Goal: Check status: Check status

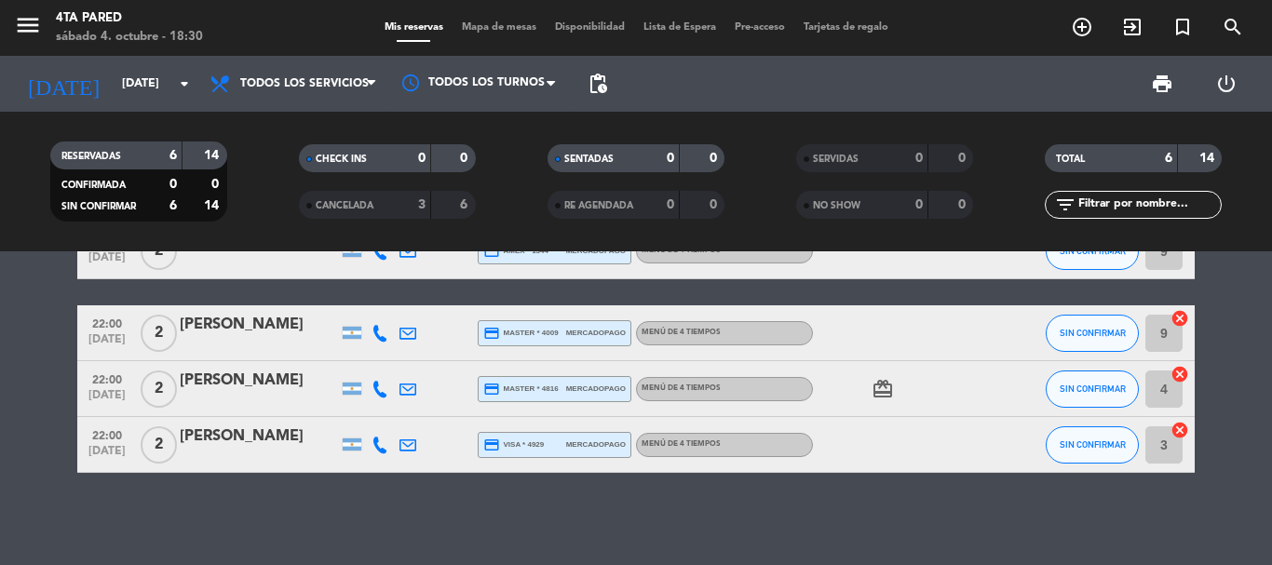
scroll to position [180, 0]
click at [143, 87] on input "[DATE]" at bounding box center [191, 84] width 157 height 32
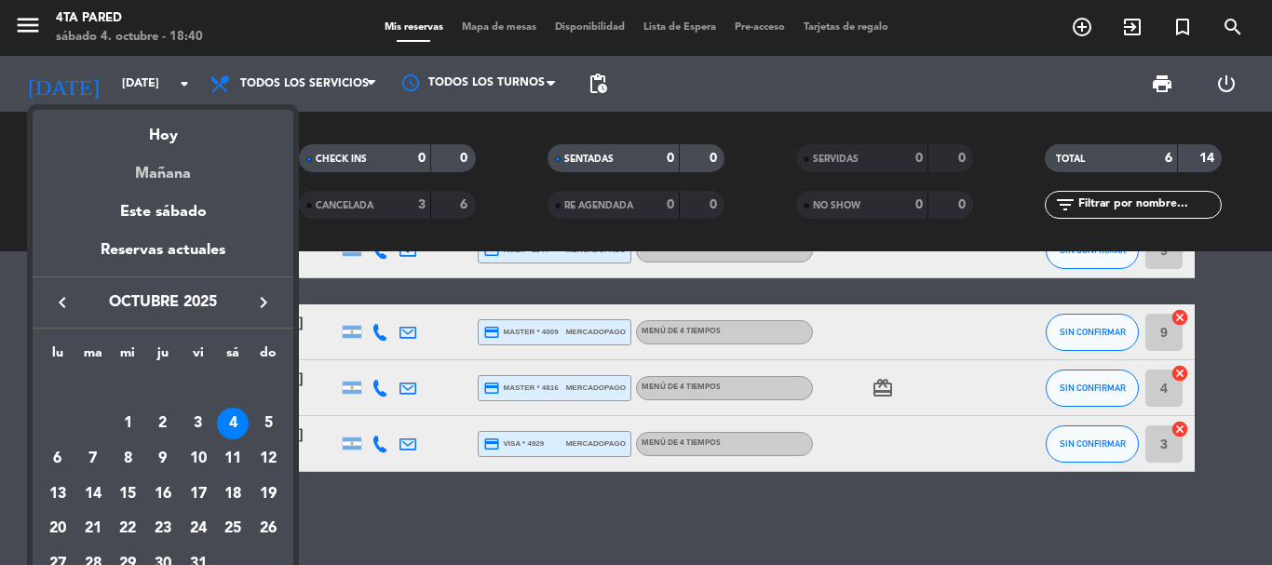
click at [154, 176] on div "Mañana" at bounding box center [163, 167] width 261 height 38
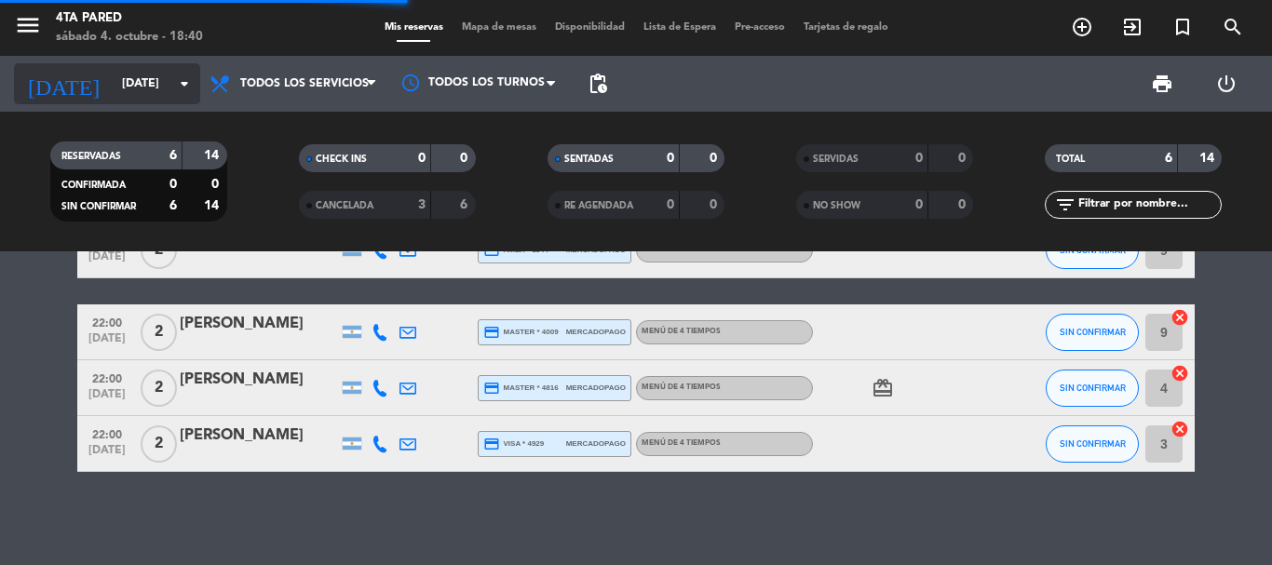
scroll to position [0, 0]
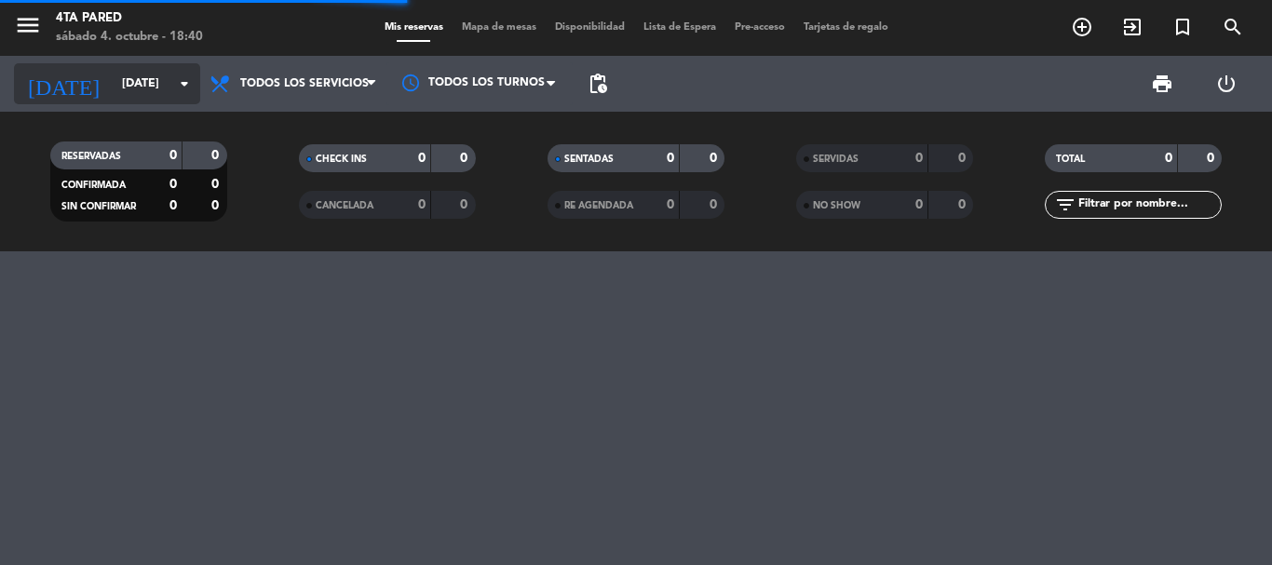
click at [168, 83] on input "[DATE]" at bounding box center [191, 84] width 157 height 32
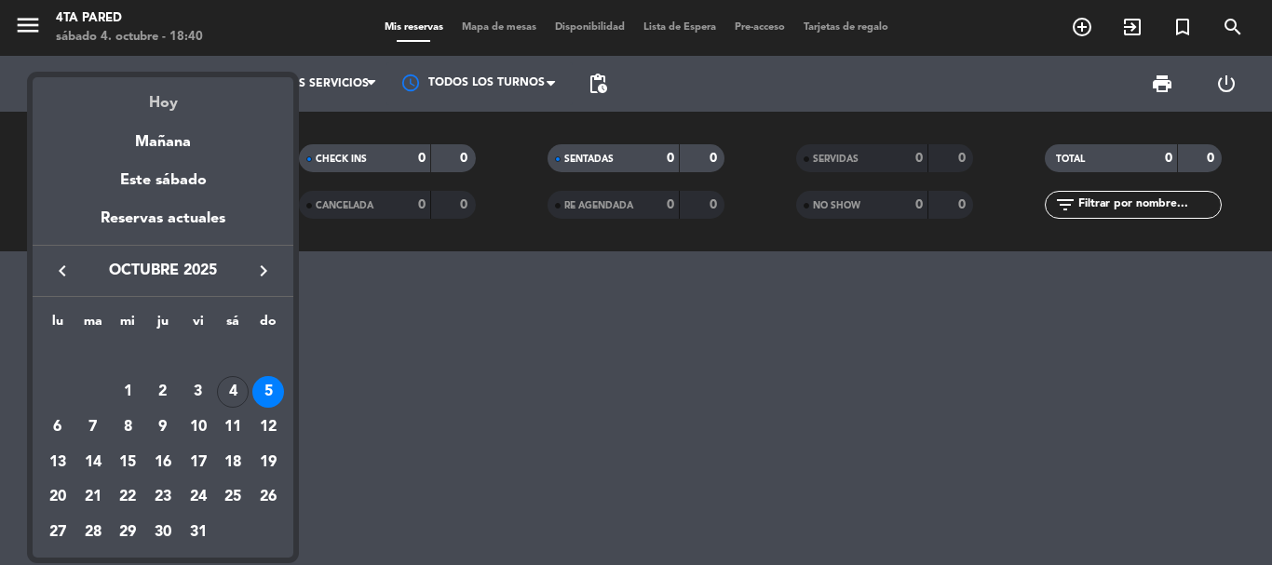
click at [170, 112] on div "Hoy" at bounding box center [163, 96] width 261 height 38
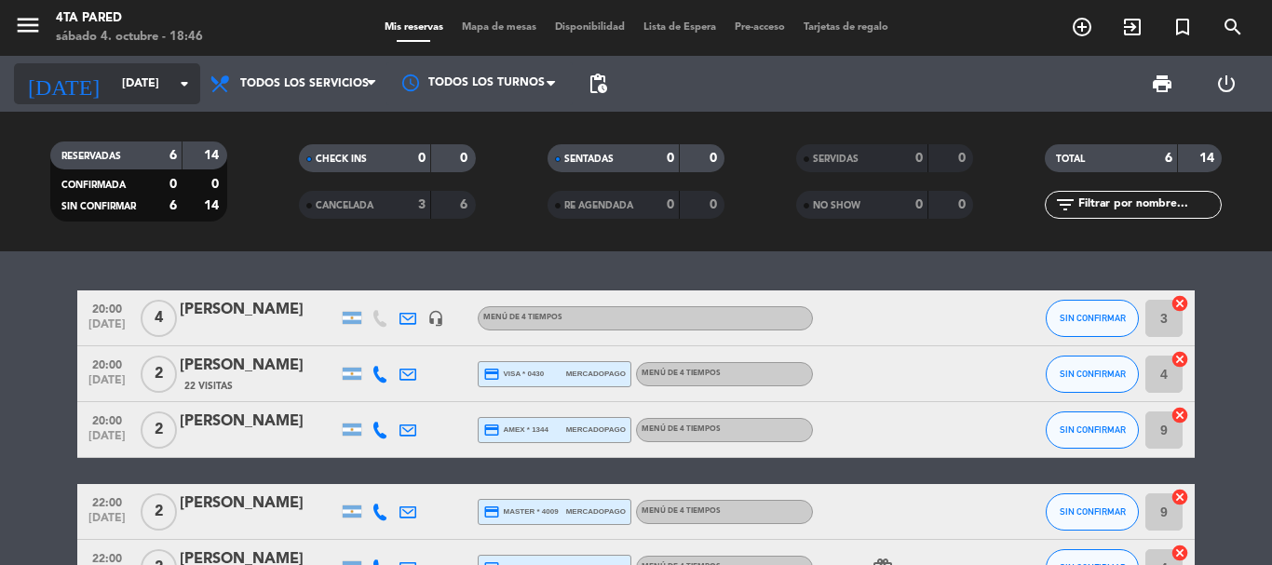
click at [179, 74] on icon "arrow_drop_down" at bounding box center [184, 84] width 22 height 22
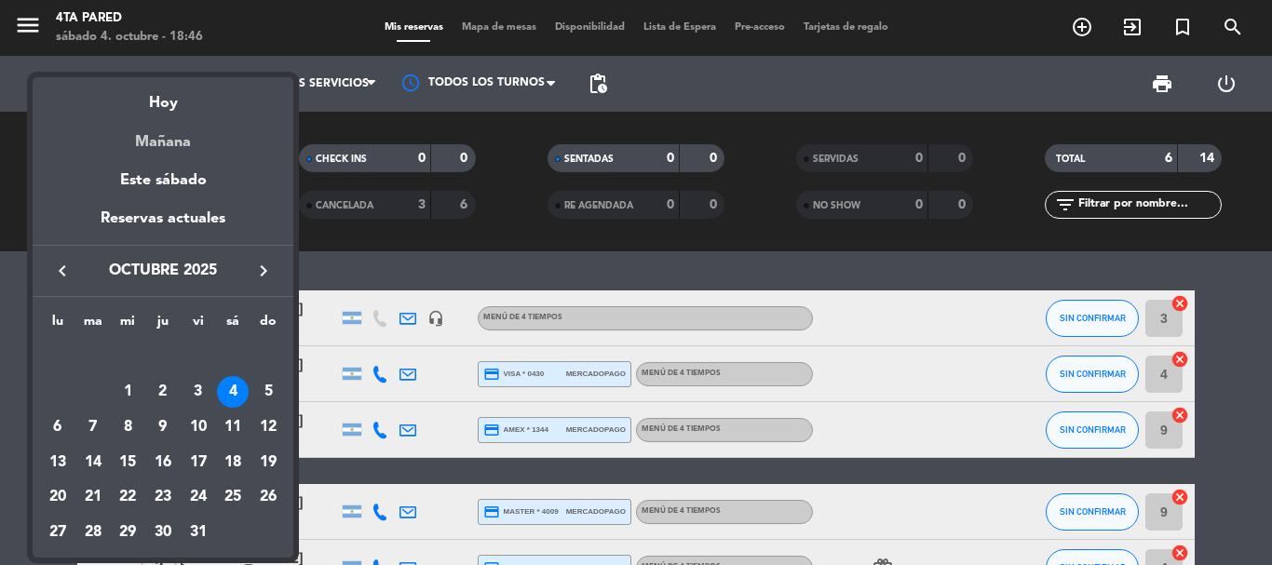
click at [167, 133] on div "Mañana" at bounding box center [163, 135] width 261 height 38
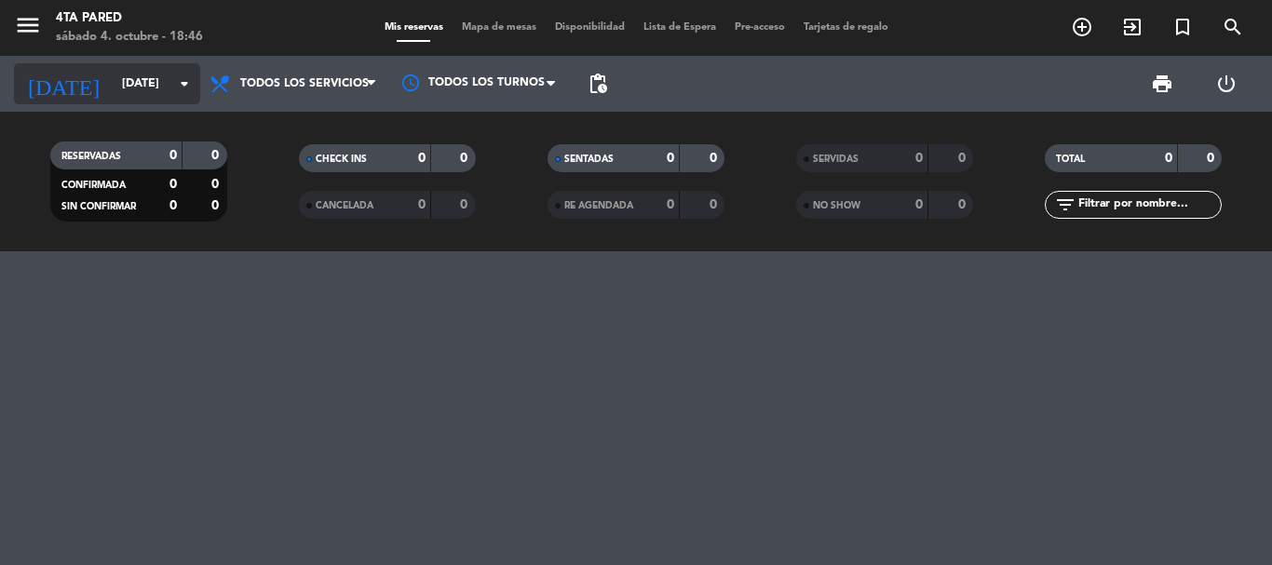
click at [147, 87] on input "[DATE]" at bounding box center [191, 84] width 157 height 32
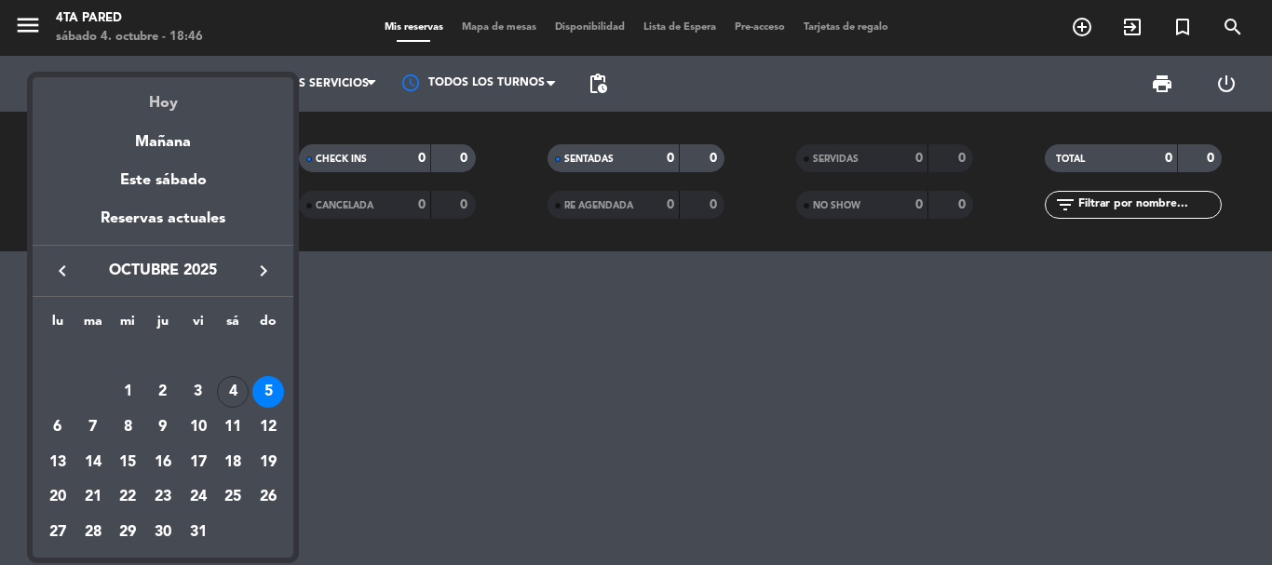
click at [150, 88] on div "Hoy" at bounding box center [163, 96] width 261 height 38
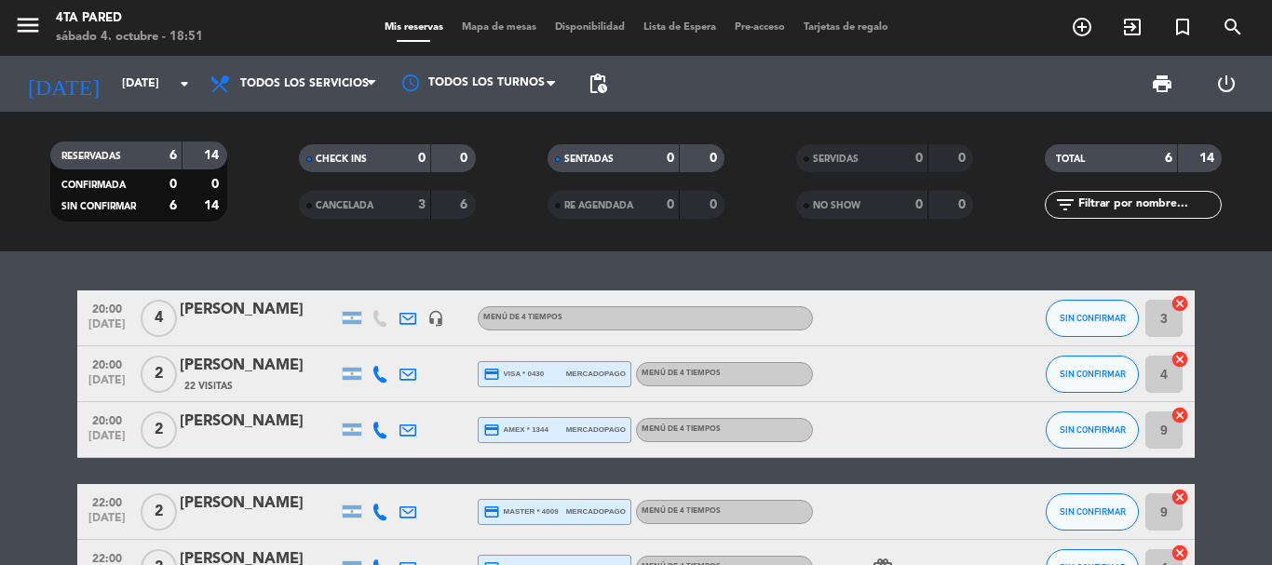
click at [121, 44] on div "sábado 4. octubre - 18:51" at bounding box center [129, 37] width 147 height 19
click at [123, 80] on input "[DATE]" at bounding box center [191, 84] width 157 height 32
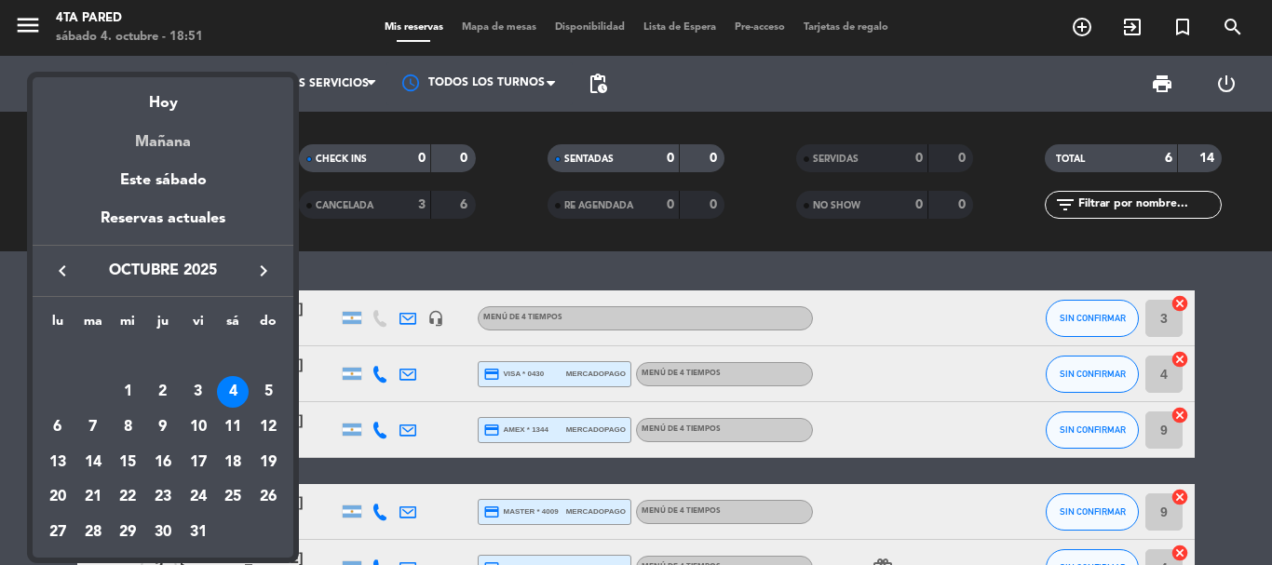
click at [138, 154] on div "Mañana" at bounding box center [163, 135] width 261 height 38
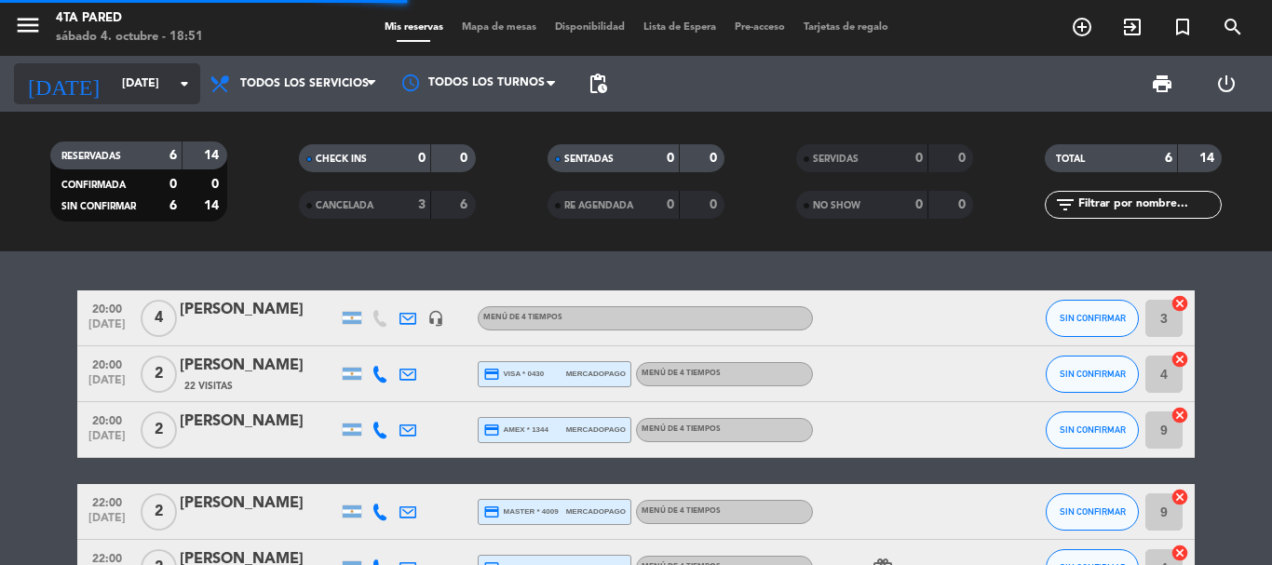
click at [141, 88] on input "[DATE]" at bounding box center [191, 84] width 157 height 32
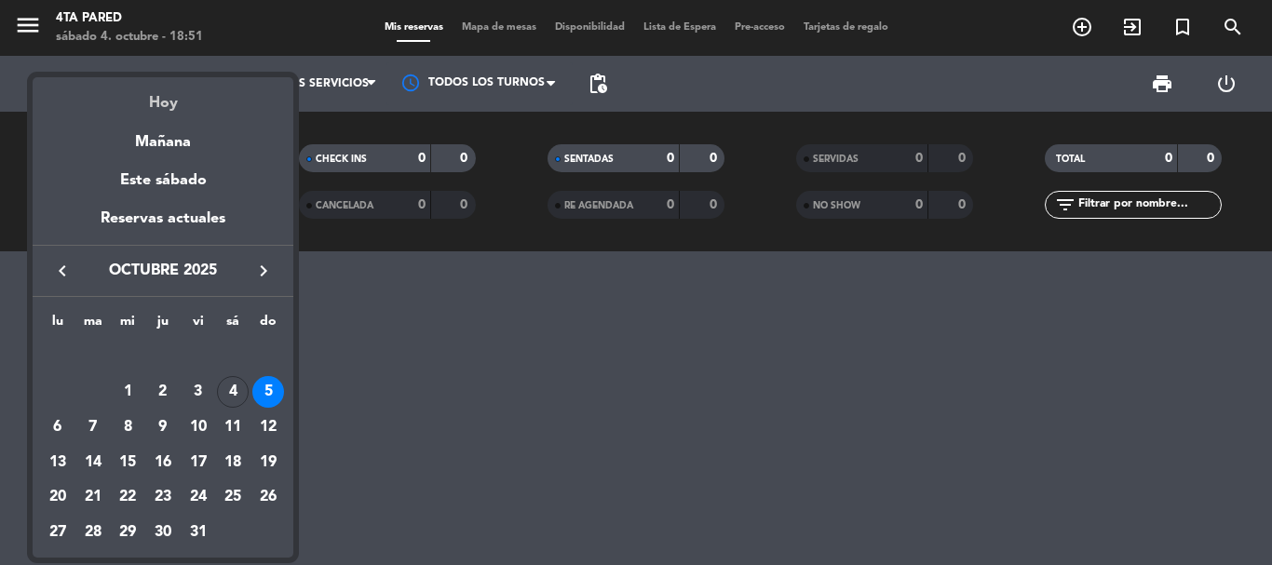
click at [168, 89] on div "Hoy" at bounding box center [163, 96] width 261 height 38
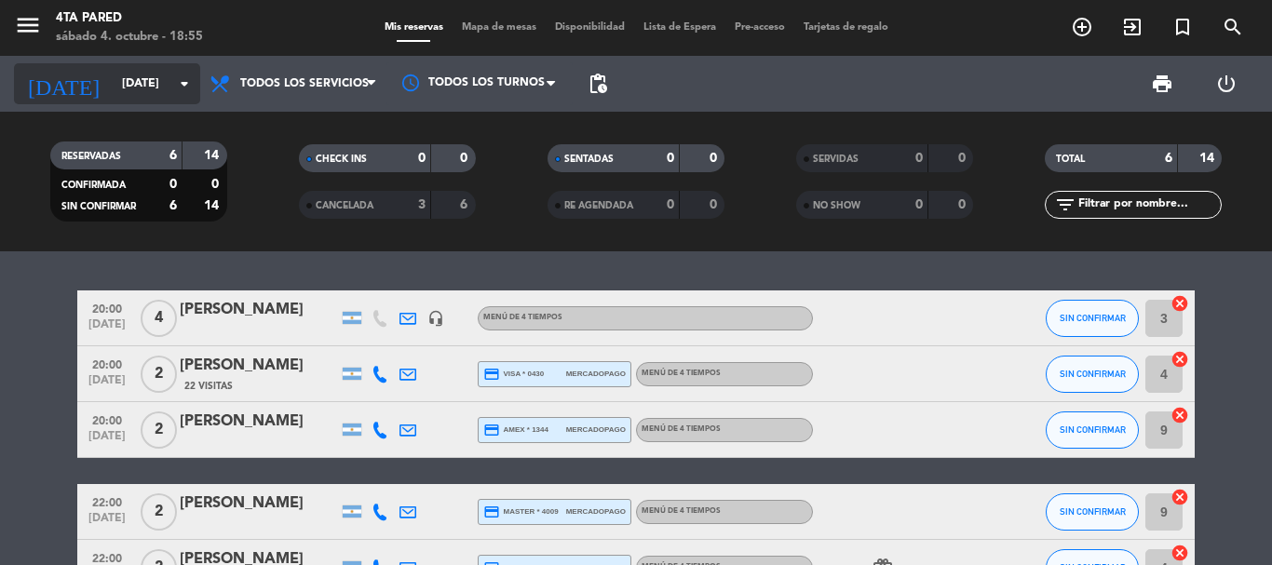
click at [172, 93] on input "[DATE]" at bounding box center [191, 84] width 157 height 32
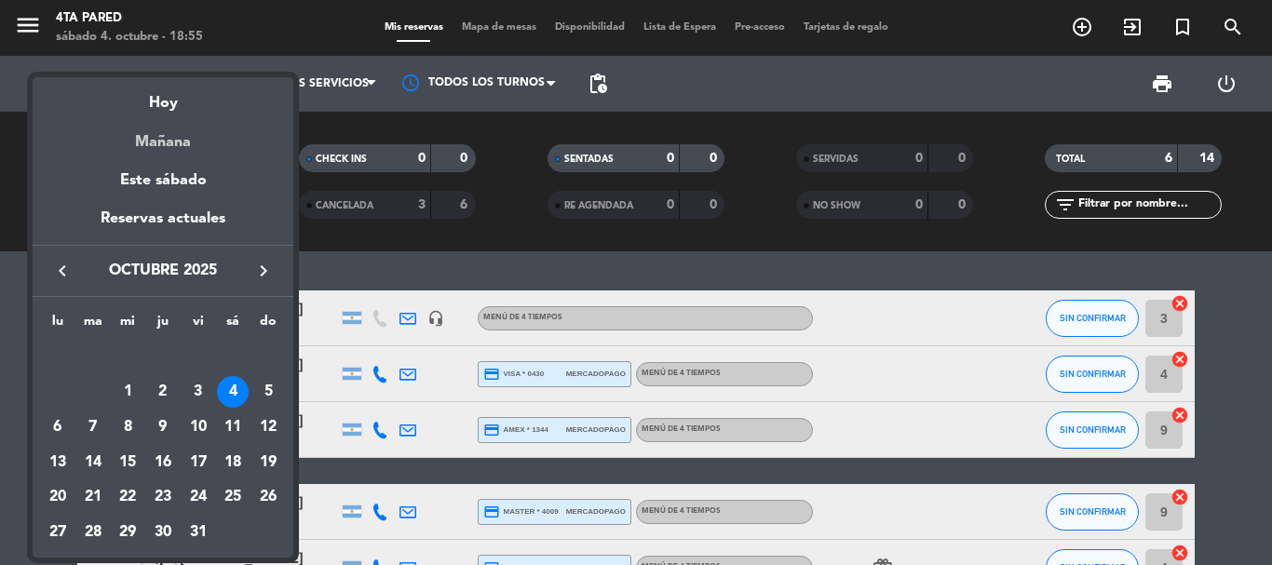
click at [175, 134] on div "Mañana" at bounding box center [163, 135] width 261 height 38
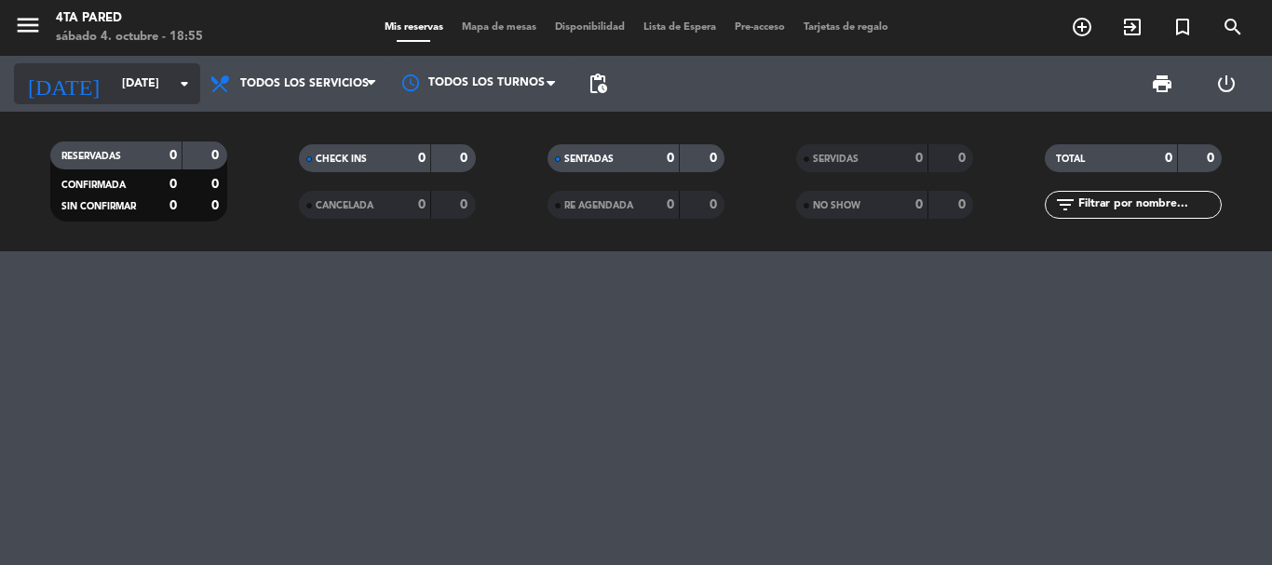
click at [151, 94] on input "[DATE]" at bounding box center [191, 84] width 157 height 32
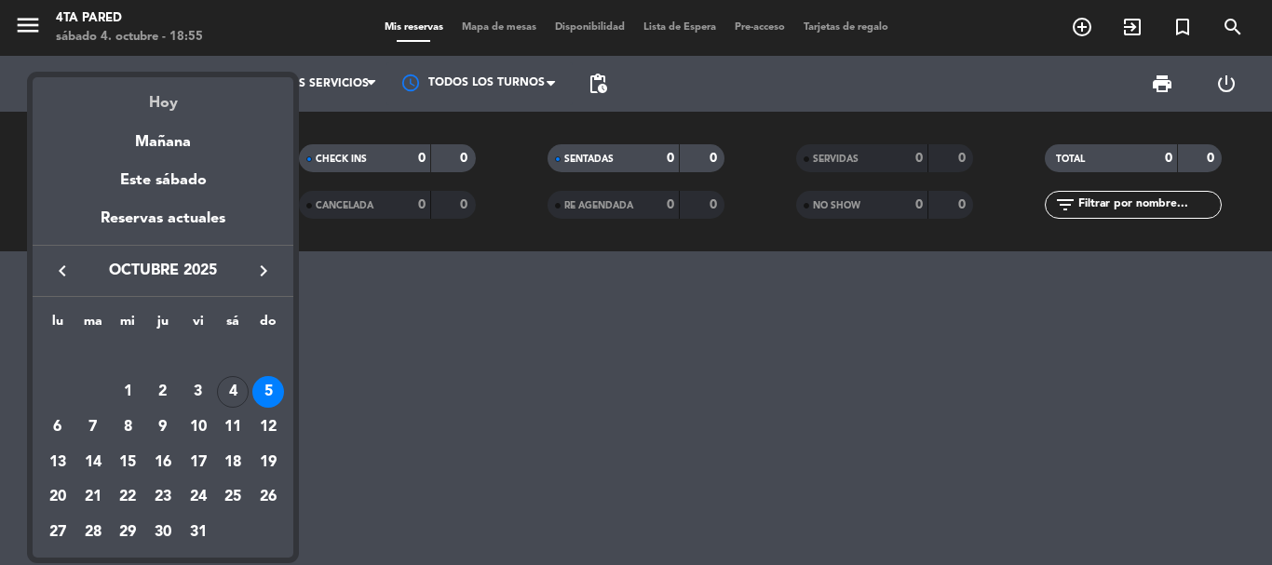
click at [153, 107] on div "Hoy" at bounding box center [163, 96] width 261 height 38
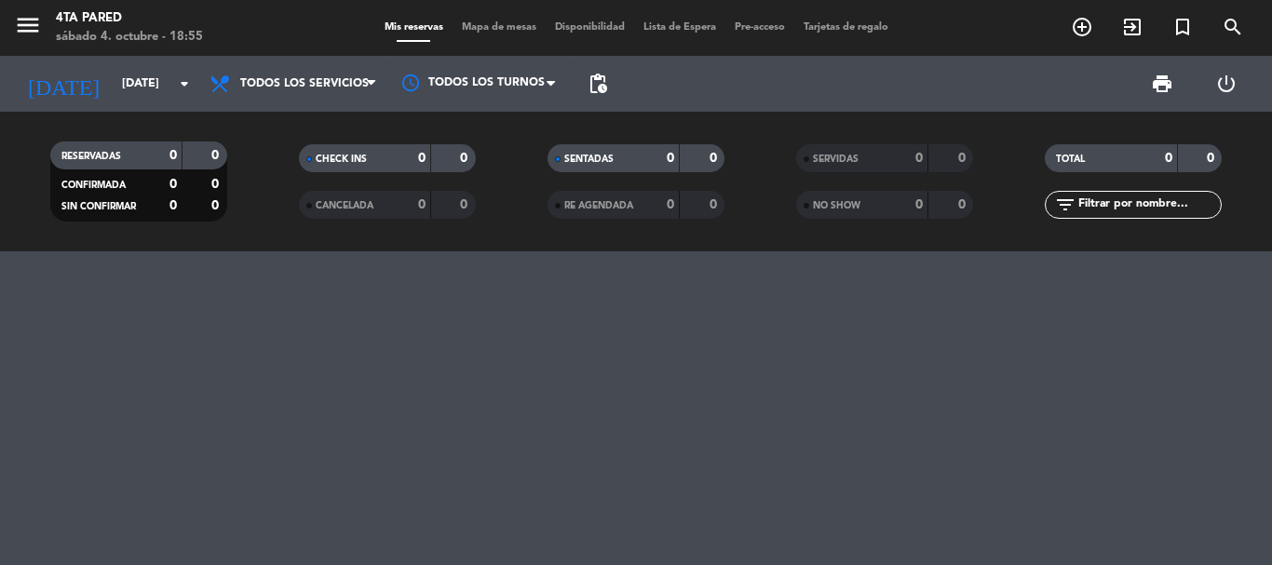
type input "[DATE]"
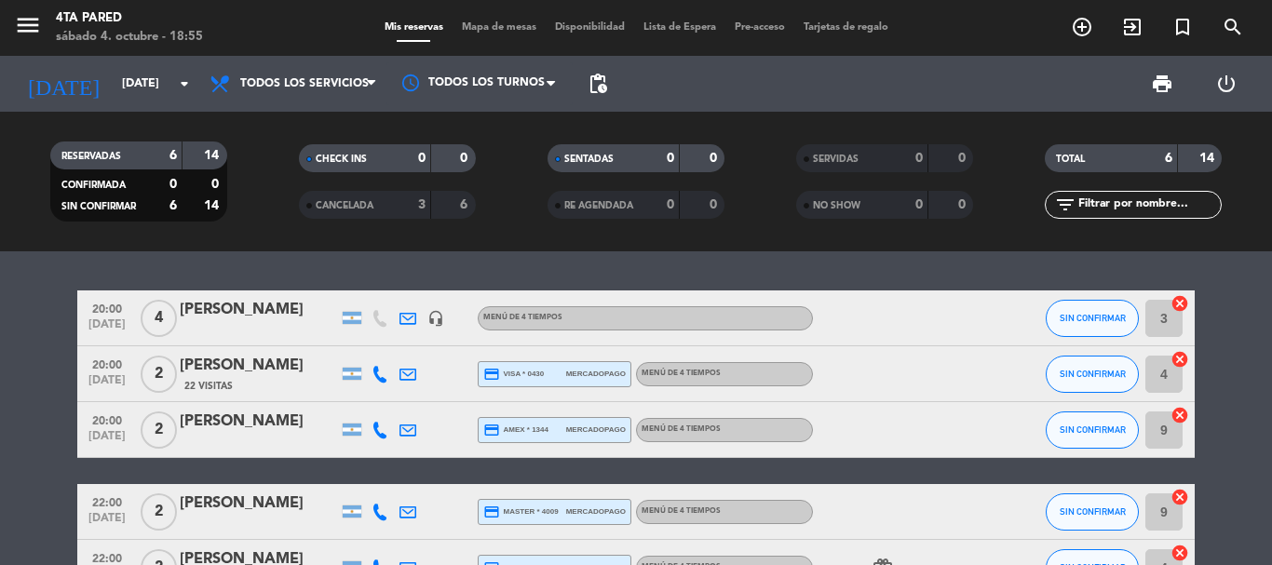
click at [1242, 389] on bookings-row "20:00 [DATE] 4 [PERSON_NAME] headset_mic Menú de 4 tiempos SIN CONFIRMAR 3 canc…" at bounding box center [636, 470] width 1272 height 361
click at [1256, 426] on bookings-row "20:00 [DATE] 4 [PERSON_NAME] headset_mic Menú de 4 tiempos SIN CONFIRMAR 3 canc…" at bounding box center [636, 470] width 1272 height 361
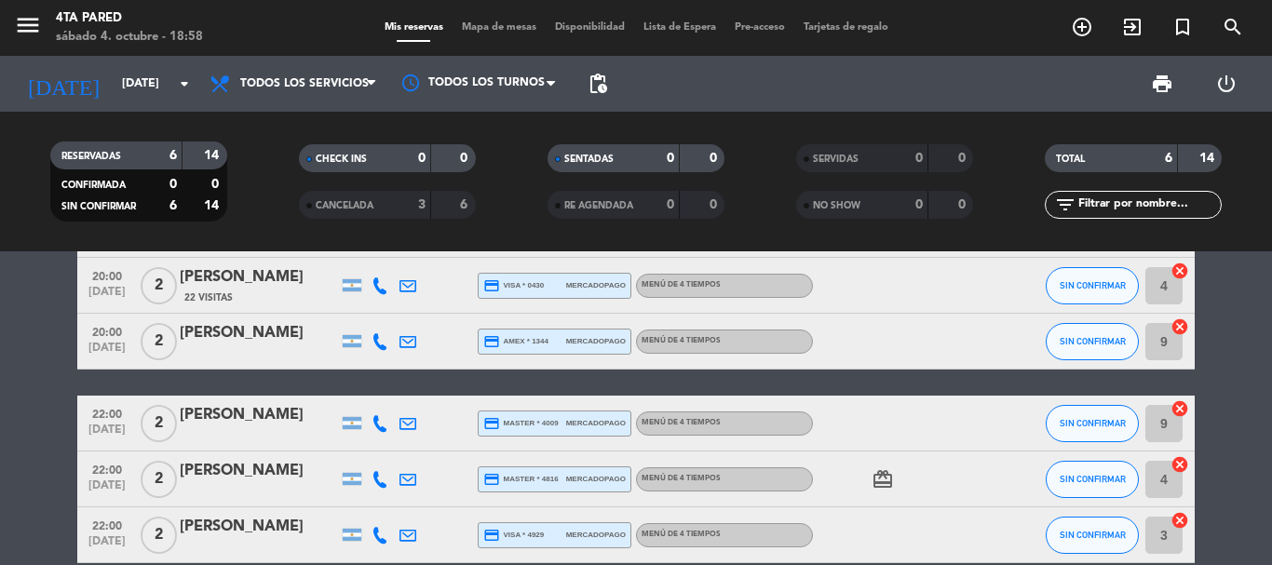
scroll to position [180, 0]
